Goal: Transaction & Acquisition: Purchase product/service

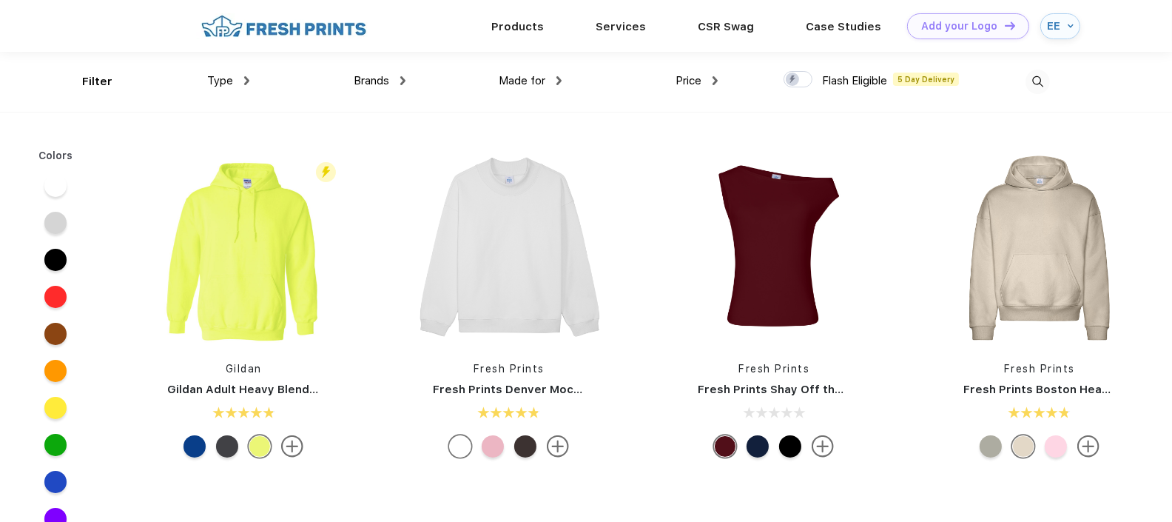
click at [395, 85] on div "Brands" at bounding box center [380, 81] width 52 height 17
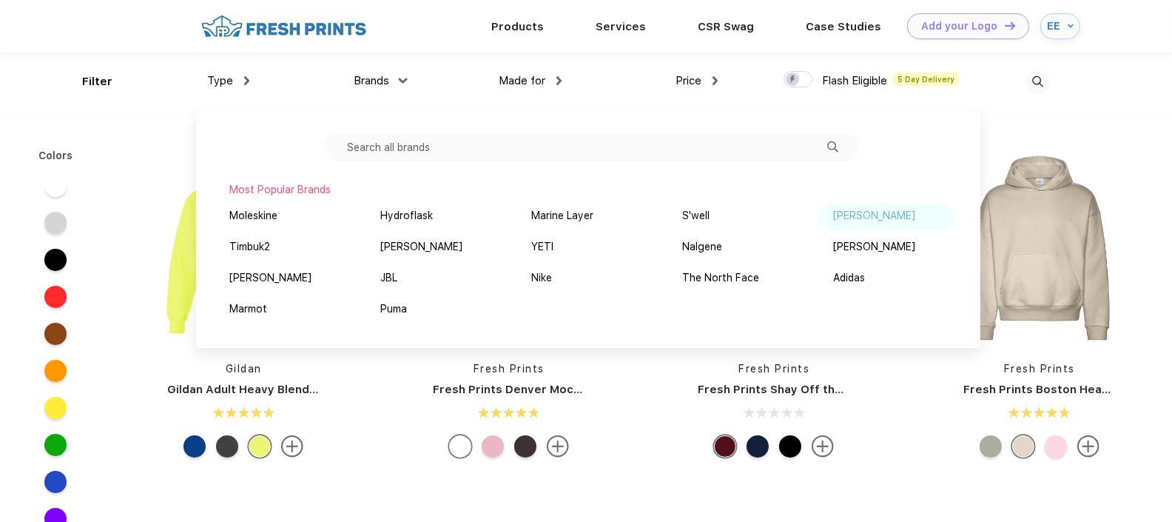
click at [882, 221] on div "[PERSON_NAME]" at bounding box center [874, 216] width 82 height 16
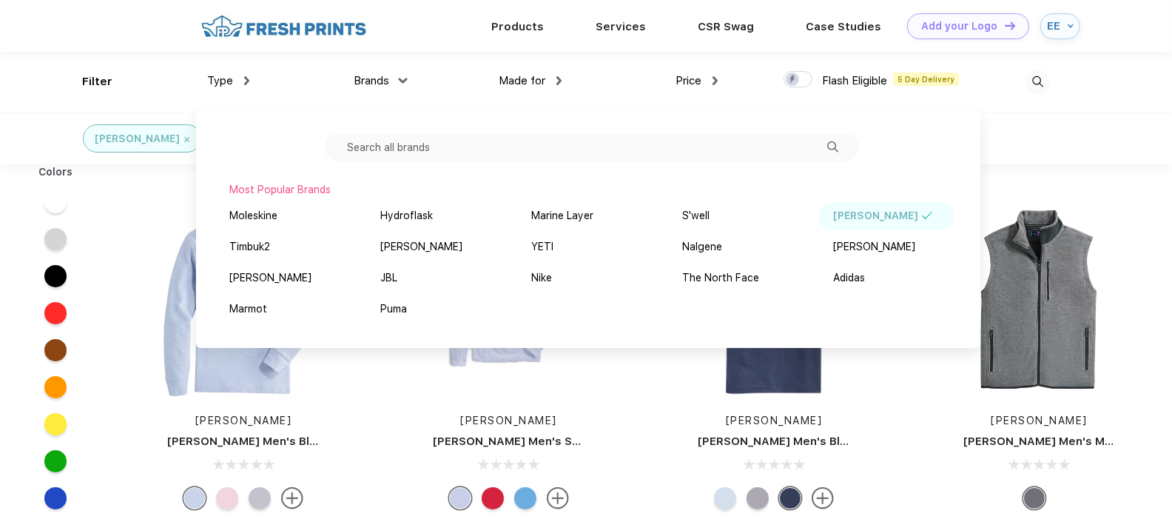
click at [1117, 147] on div "[PERSON_NAME]" at bounding box center [586, 138] width 1172 height 53
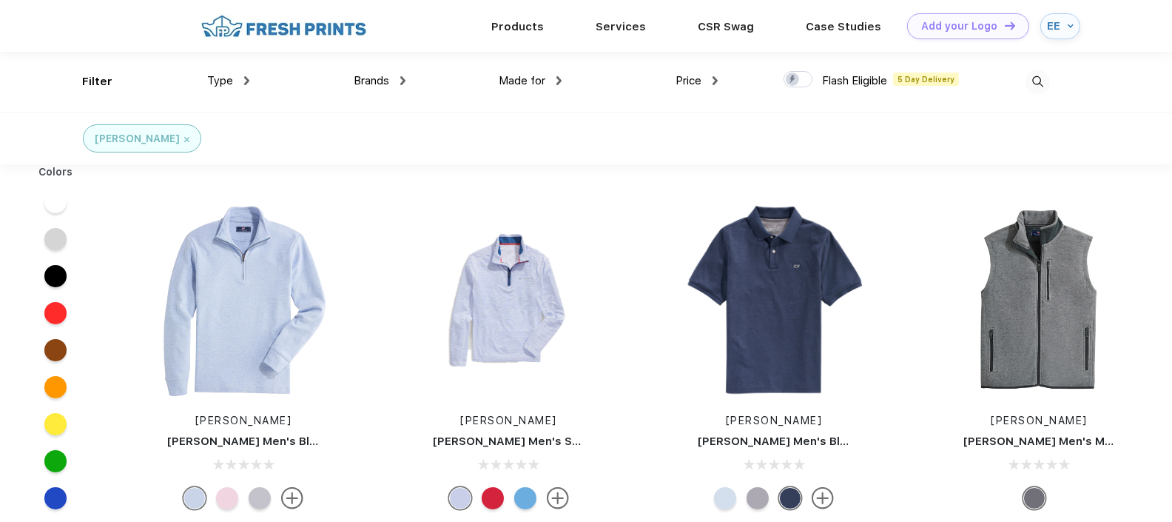
click at [259, 494] on div at bounding box center [260, 498] width 22 height 22
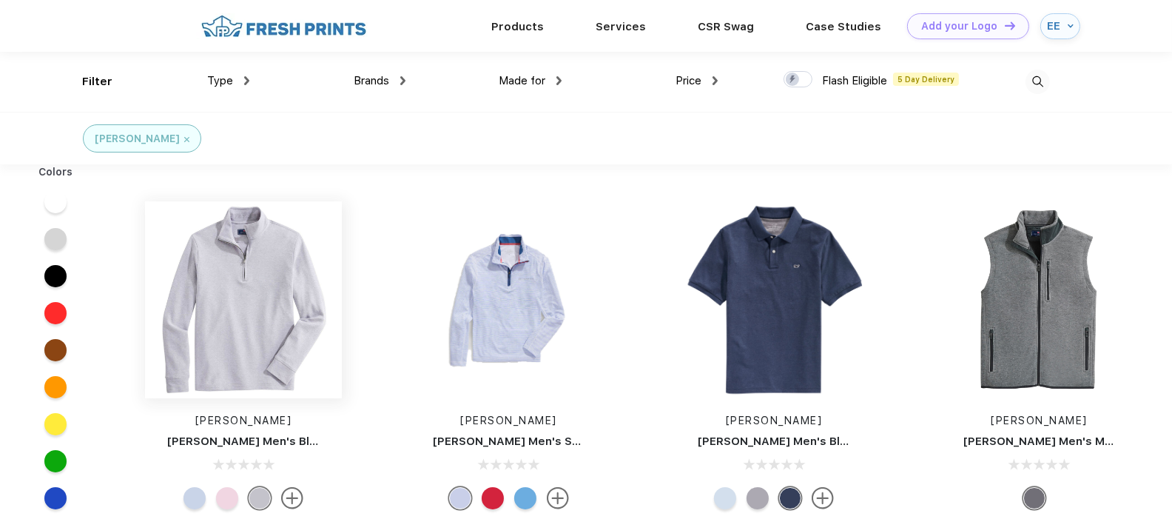
click at [255, 301] on img at bounding box center [243, 299] width 197 height 197
